Goal: Navigation & Orientation: Find specific page/section

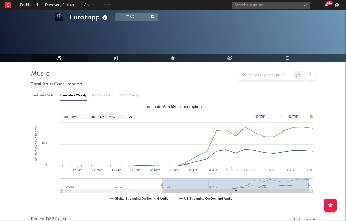
select select "6m"
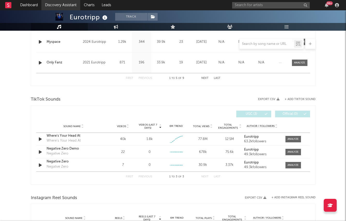
click at [54, 4] on link "Discovery Assistant" at bounding box center [60, 5] width 39 height 10
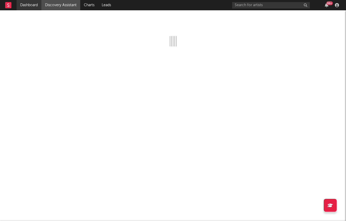
click at [34, 8] on link "Dashboard" at bounding box center [29, 5] width 25 height 10
